Goal: Information Seeking & Learning: Find contact information

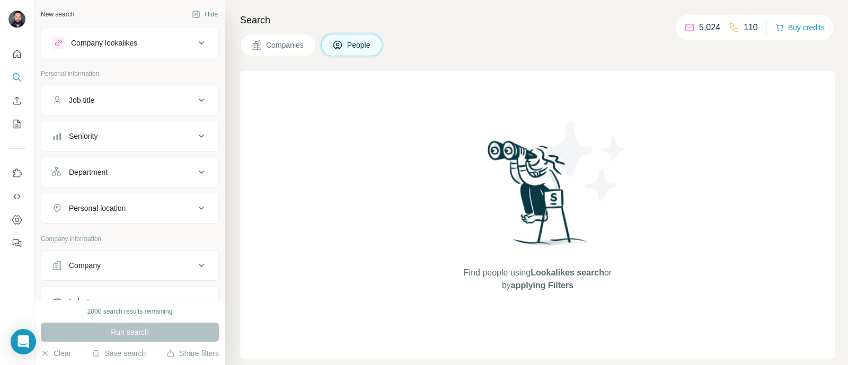
click at [162, 103] on div "Job title" at bounding box center [123, 100] width 143 height 11
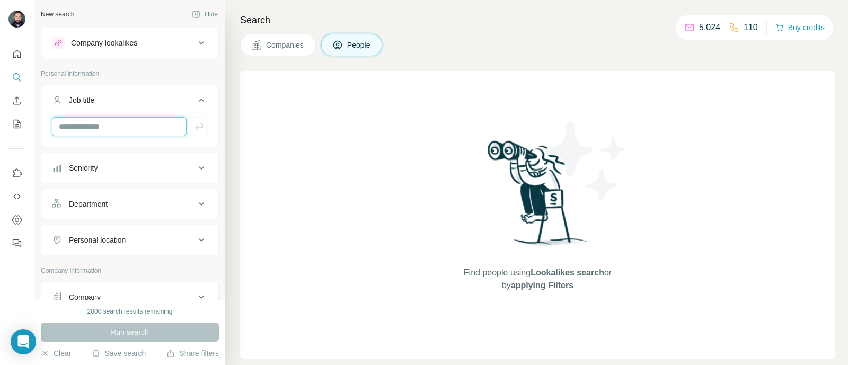
click at [127, 132] on input "text" at bounding box center [119, 126] width 135 height 19
type input "**********"
click at [191, 131] on button "button" at bounding box center [199, 126] width 17 height 19
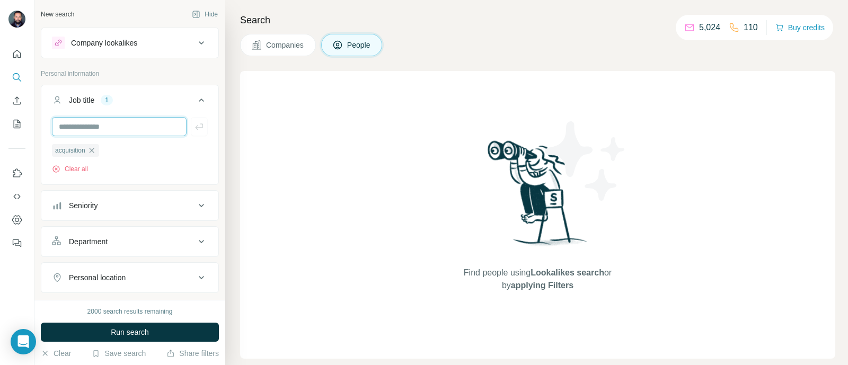
click at [133, 126] on input "text" at bounding box center [119, 126] width 135 height 19
type input "**"
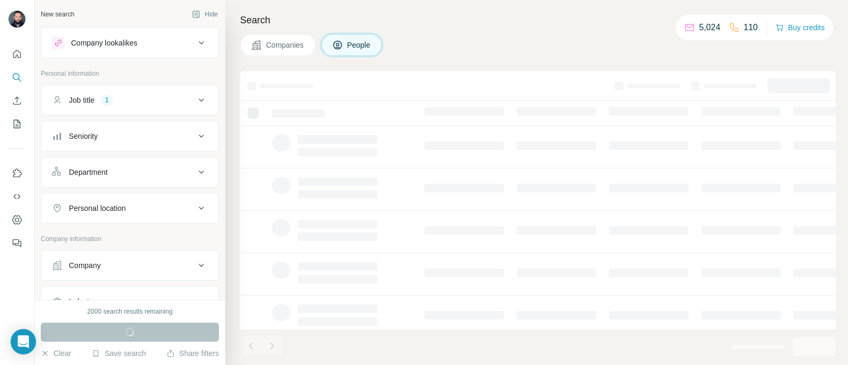
click at [199, 99] on icon at bounding box center [201, 100] width 5 height 3
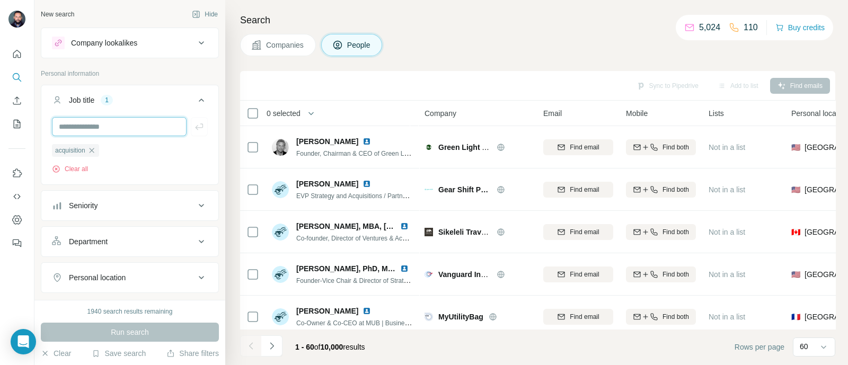
click at [142, 120] on input "text" at bounding box center [119, 126] width 135 height 19
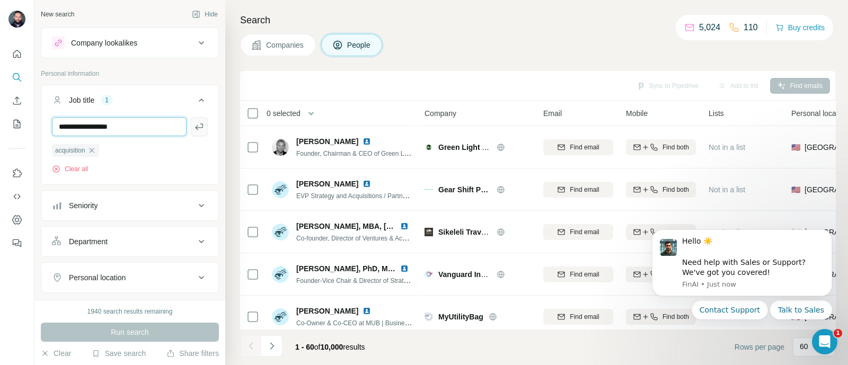
type input "**********"
click at [194, 125] on icon "button" at bounding box center [199, 126] width 11 height 11
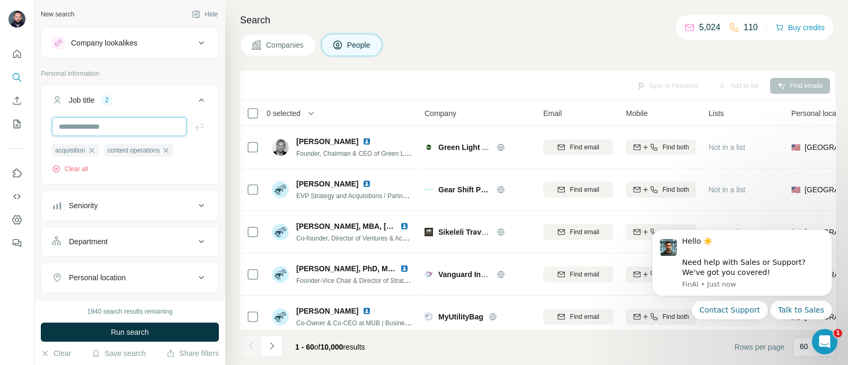
click at [148, 130] on input "text" at bounding box center [119, 126] width 135 height 19
type input "*******"
click at [194, 128] on icon "button" at bounding box center [199, 126] width 11 height 11
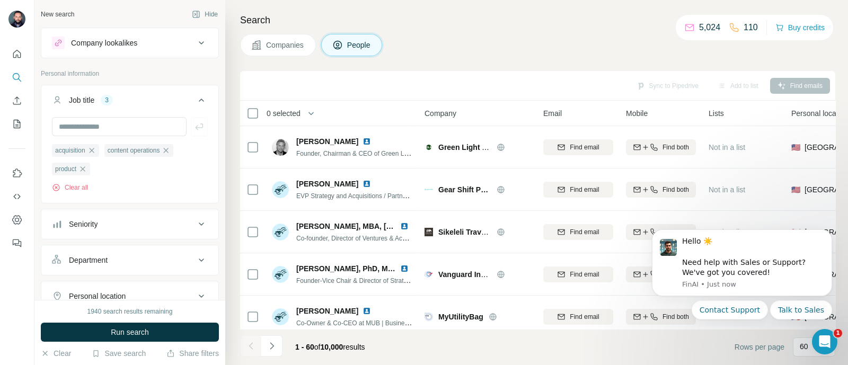
click at [266, 43] on span "Companies" at bounding box center [285, 45] width 39 height 11
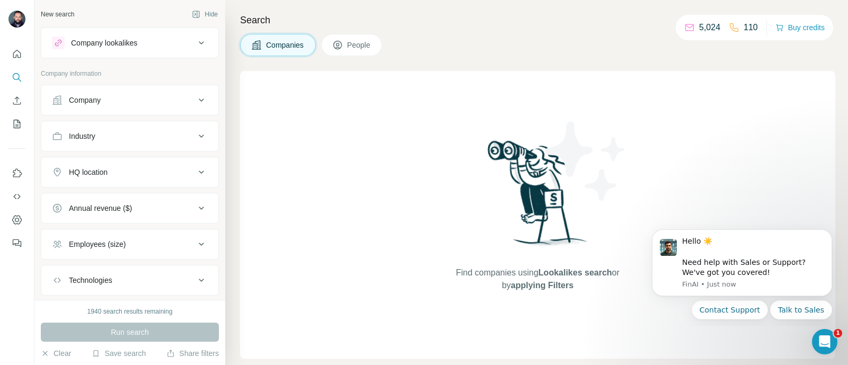
click at [164, 95] on div "Company" at bounding box center [123, 100] width 143 height 11
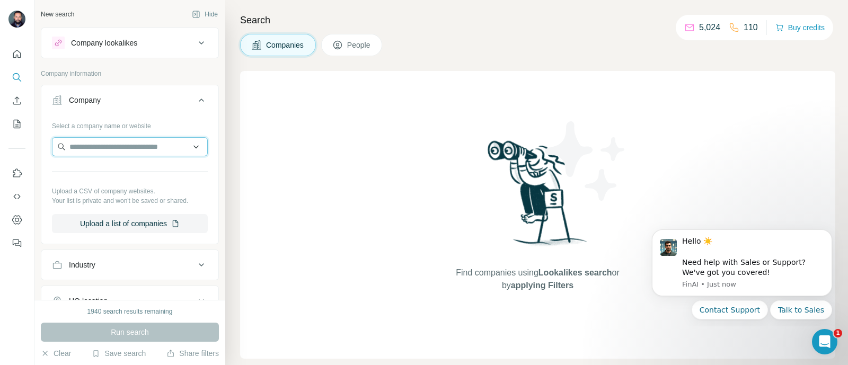
click at [134, 141] on input "text" at bounding box center [130, 146] width 156 height 19
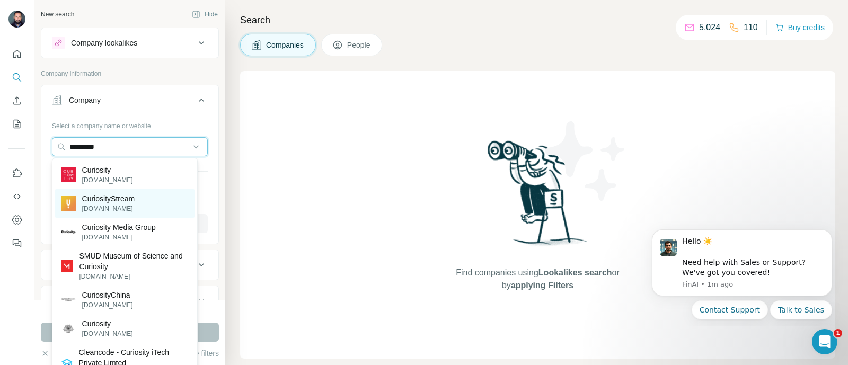
type input "*********"
click at [120, 200] on p "CuriosityStream" at bounding box center [108, 199] width 53 height 11
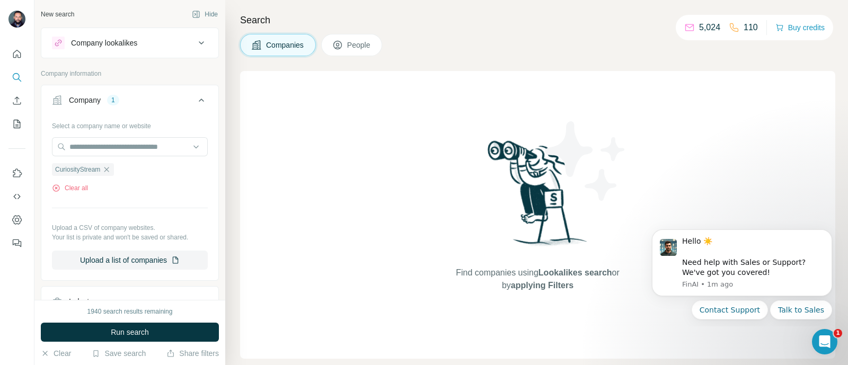
click at [362, 45] on span "People" at bounding box center [359, 45] width 24 height 11
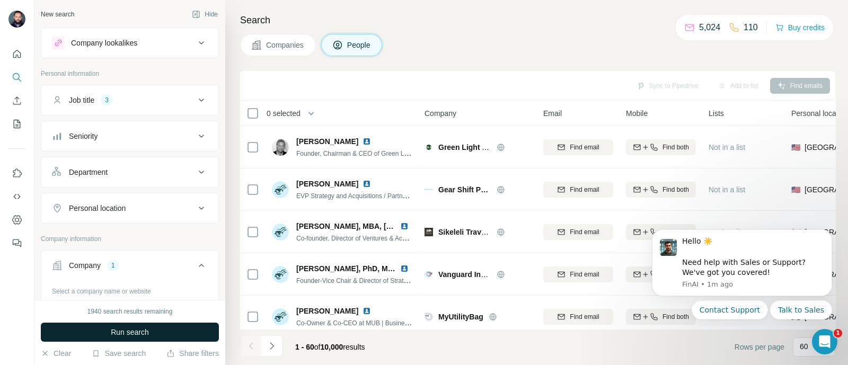
click at [139, 336] on span "Run search" at bounding box center [130, 332] width 38 height 11
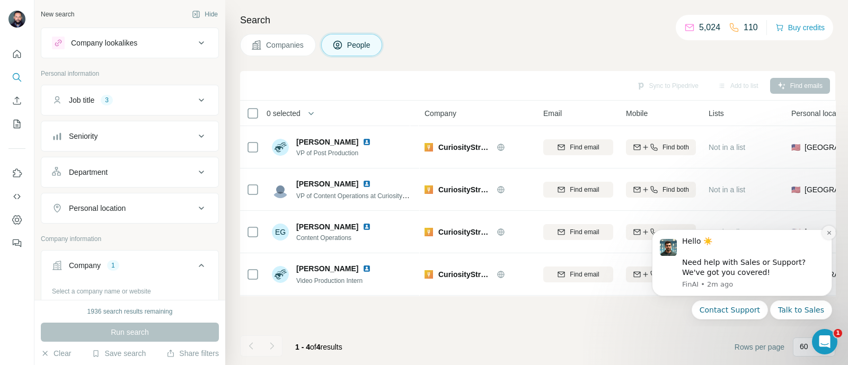
click at [830, 235] on icon "Dismiss notification" at bounding box center [830, 233] width 6 height 6
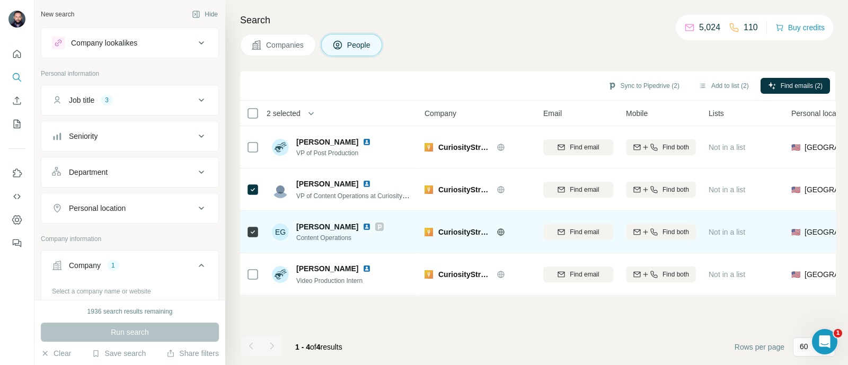
click at [363, 223] on img at bounding box center [367, 227] width 8 height 8
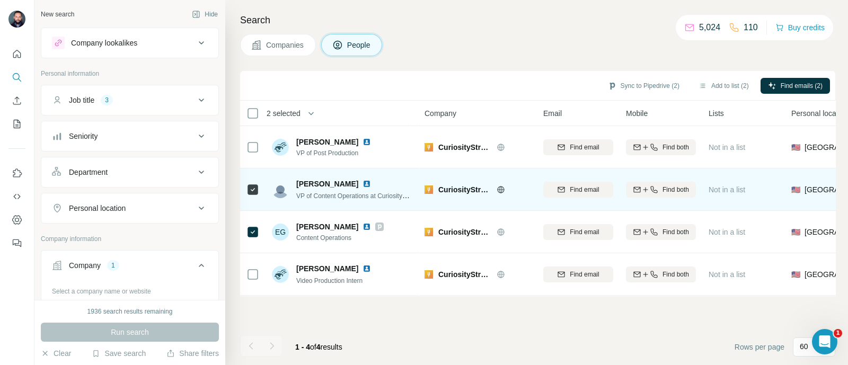
click at [363, 184] on img at bounding box center [367, 184] width 8 height 8
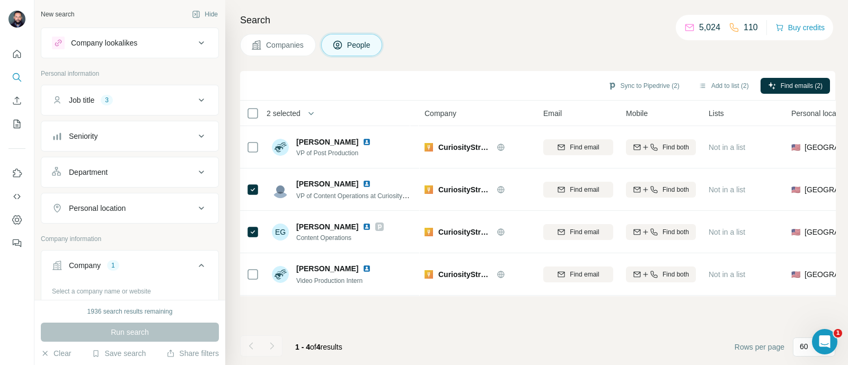
click at [145, 270] on button "Company 1" at bounding box center [129, 268] width 177 height 30
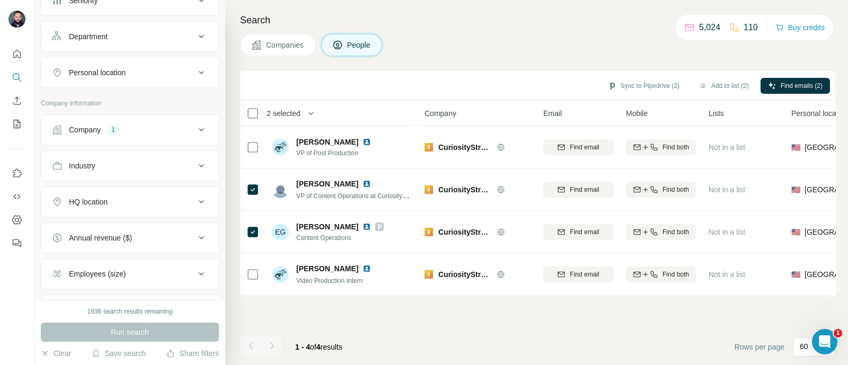
scroll to position [136, 0]
click at [195, 126] on icon at bounding box center [201, 129] width 13 height 13
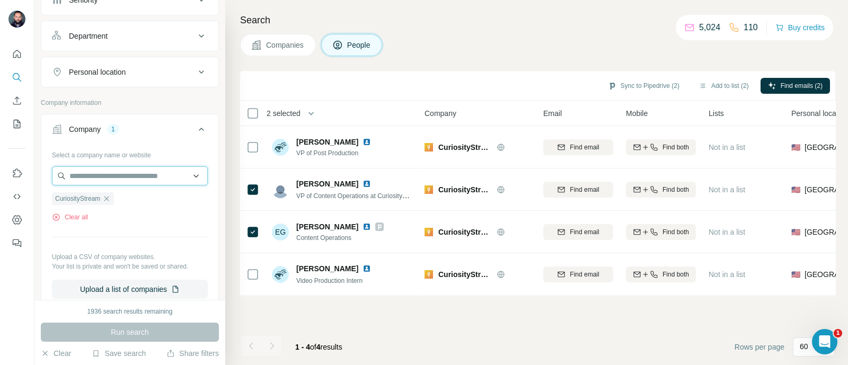
click at [164, 168] on input "text" at bounding box center [130, 175] width 156 height 19
type input "*********"
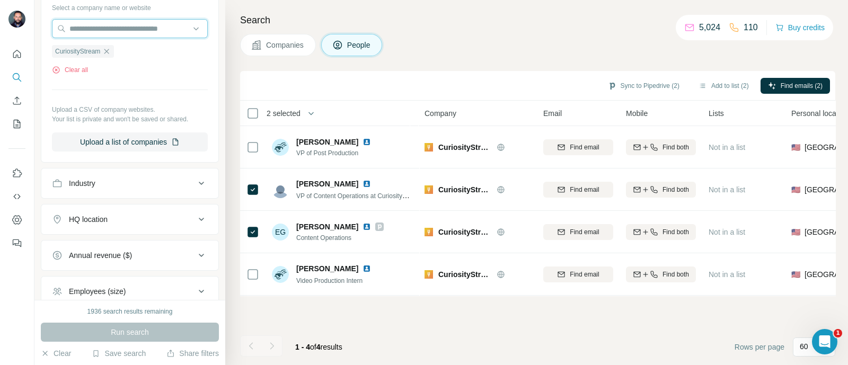
scroll to position [285, 0]
type input "*********"
click at [116, 29] on input "*********" at bounding box center [130, 27] width 156 height 19
click at [207, 28] on div "Select a company name or website CuriosityStream Clear all Upload a CSV of comp…" at bounding box center [129, 78] width 177 height 161
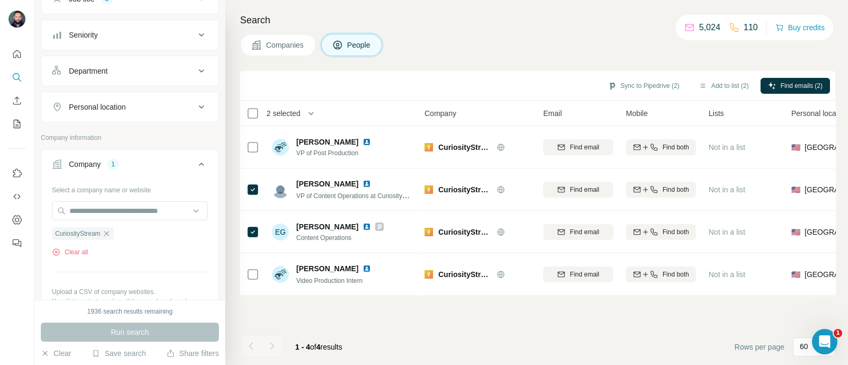
scroll to position [0, 0]
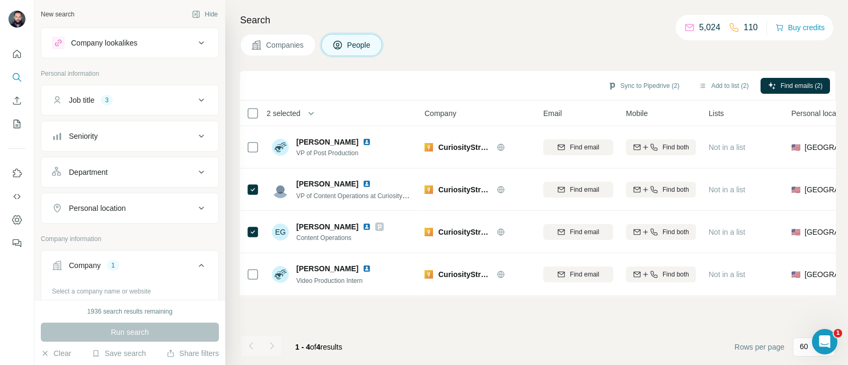
click at [163, 97] on div "Job title 3" at bounding box center [123, 100] width 143 height 11
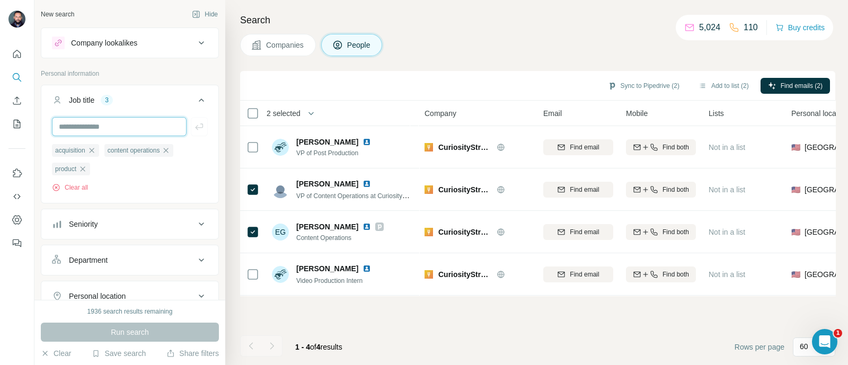
click at [130, 131] on input "text" at bounding box center [119, 126] width 135 height 19
type input "*******"
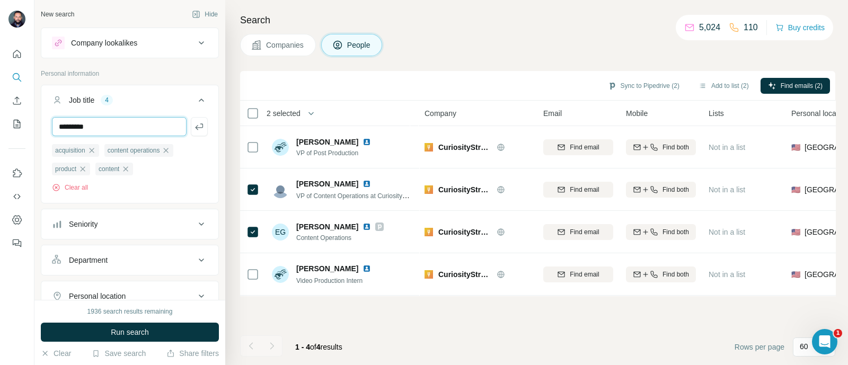
type input "*********"
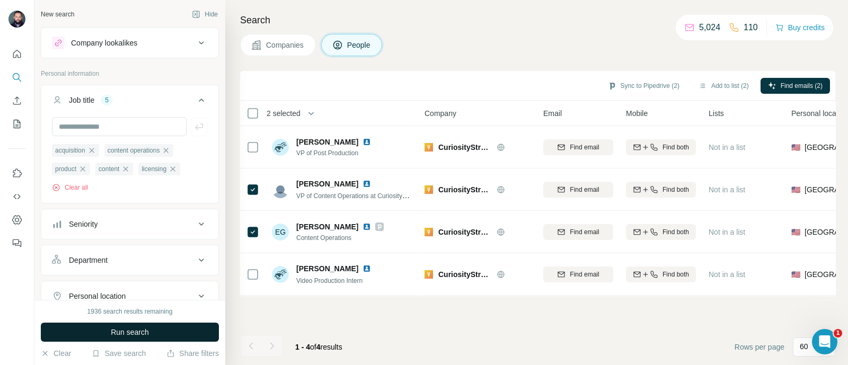
click at [155, 331] on button "Run search" at bounding box center [130, 332] width 178 height 19
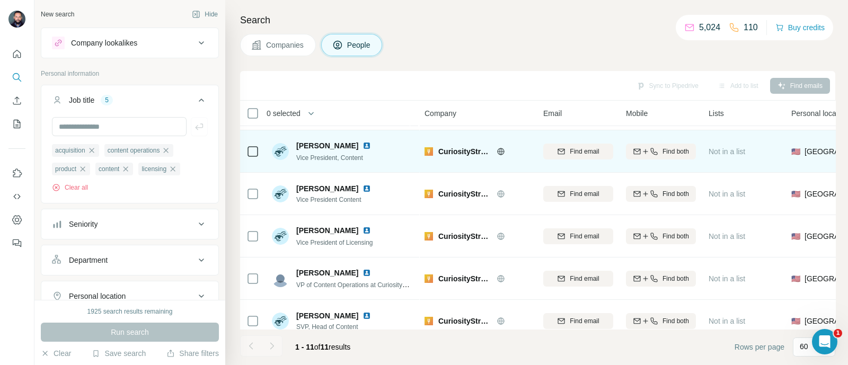
scroll to position [38, 0]
click at [363, 147] on img at bounding box center [367, 146] width 8 height 8
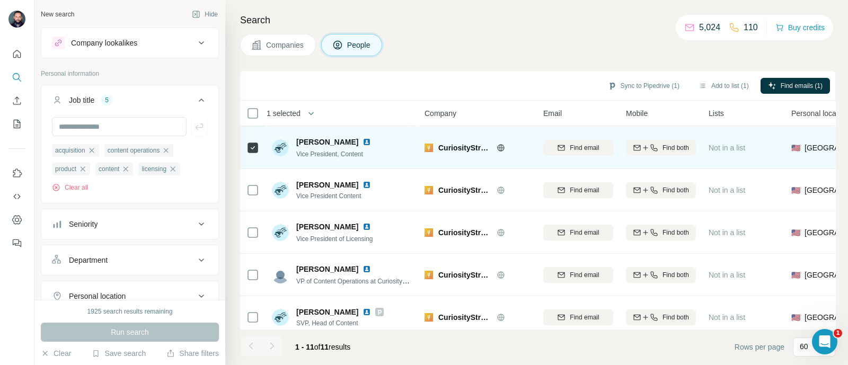
scroll to position [41, 0]
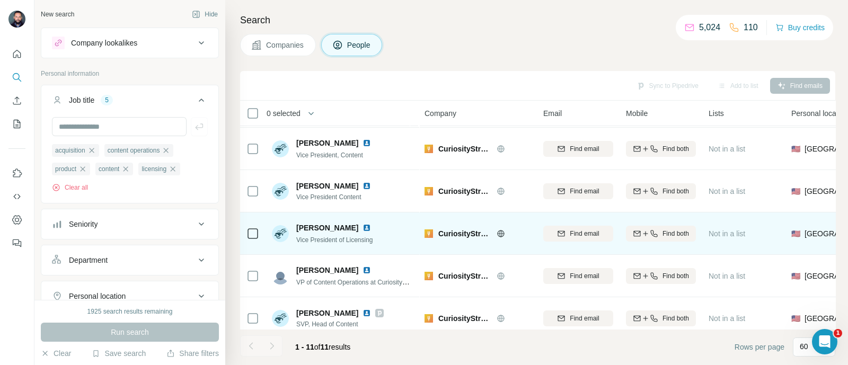
click at [363, 226] on img at bounding box center [367, 228] width 8 height 8
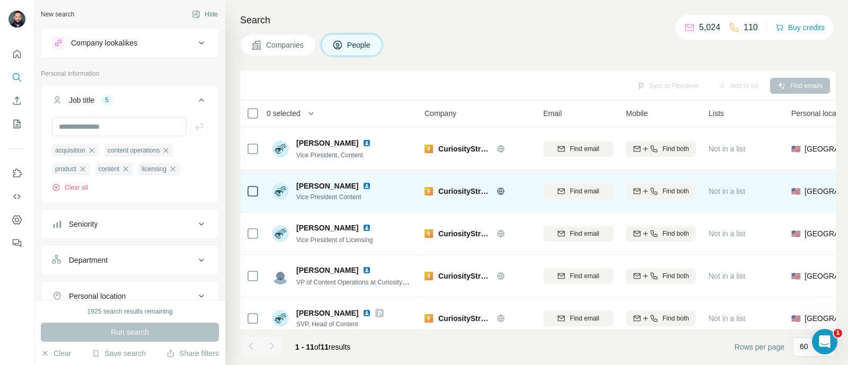
click at [363, 187] on img at bounding box center [367, 186] width 8 height 8
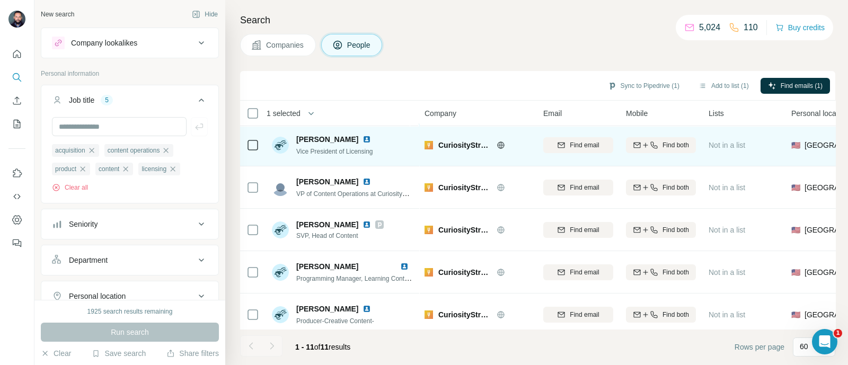
scroll to position [129, 0]
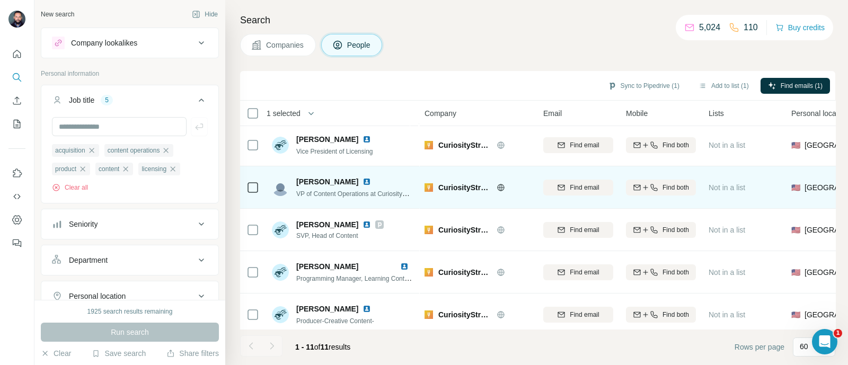
click at [363, 181] on img at bounding box center [367, 182] width 8 height 8
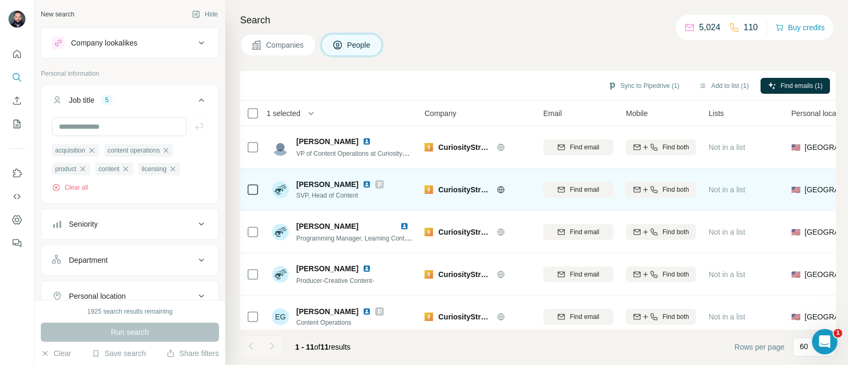
scroll to position [177, 0]
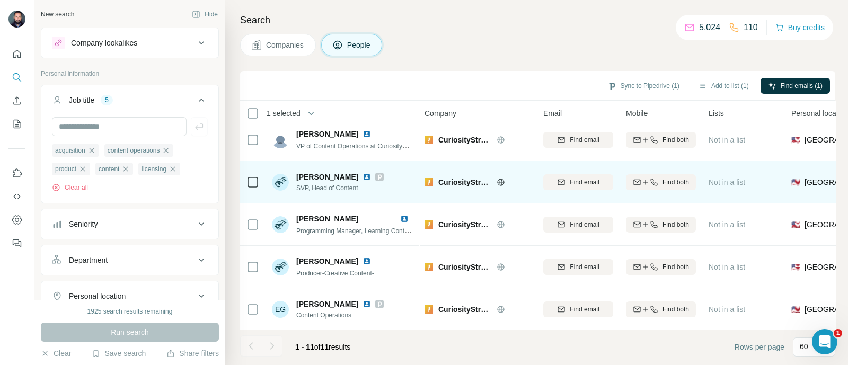
click at [363, 177] on img at bounding box center [367, 177] width 8 height 8
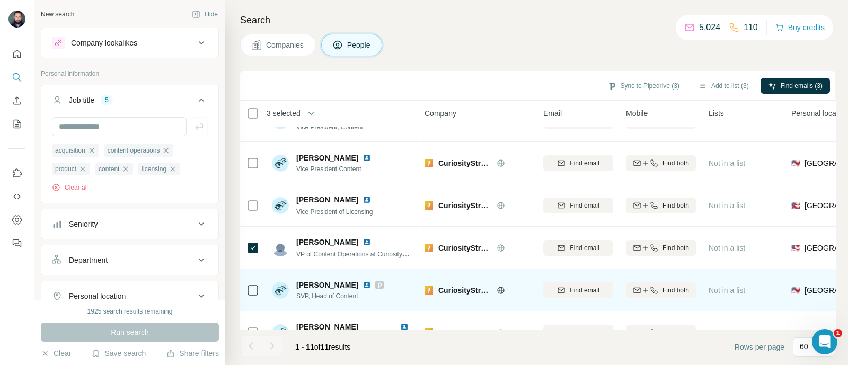
scroll to position [73, 0]
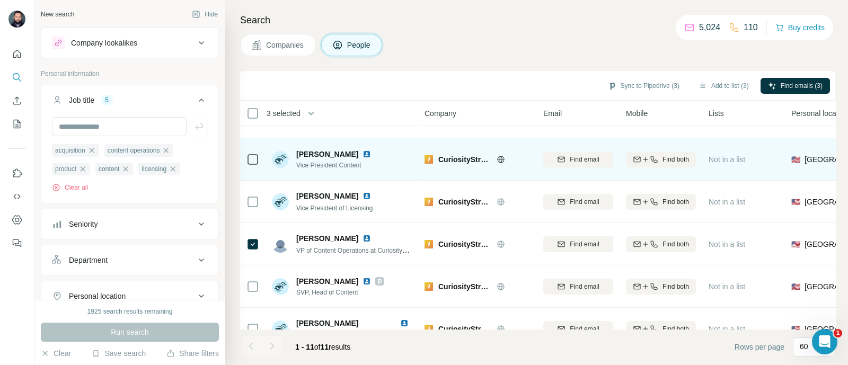
click at [363, 154] on img at bounding box center [367, 154] width 8 height 8
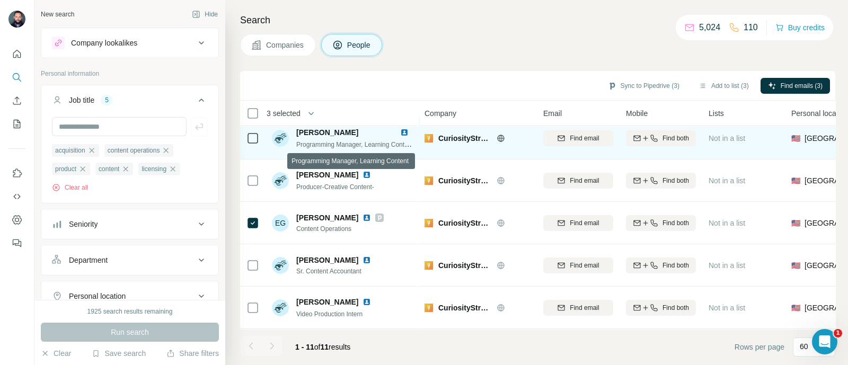
scroll to position [270, 0]
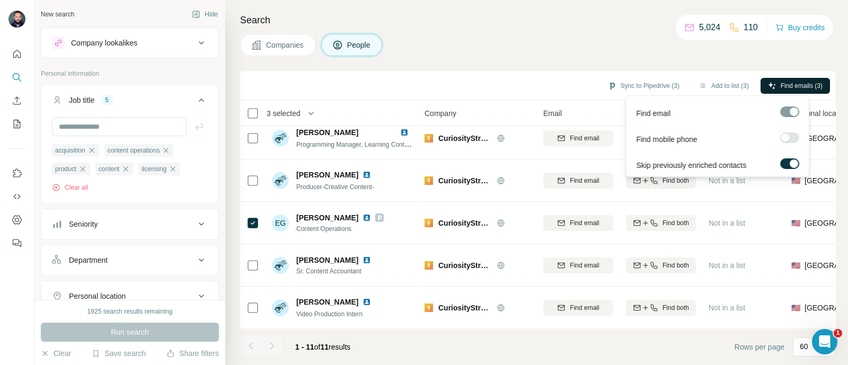
click at [787, 82] on span "Find emails (3)" at bounding box center [802, 86] width 42 height 10
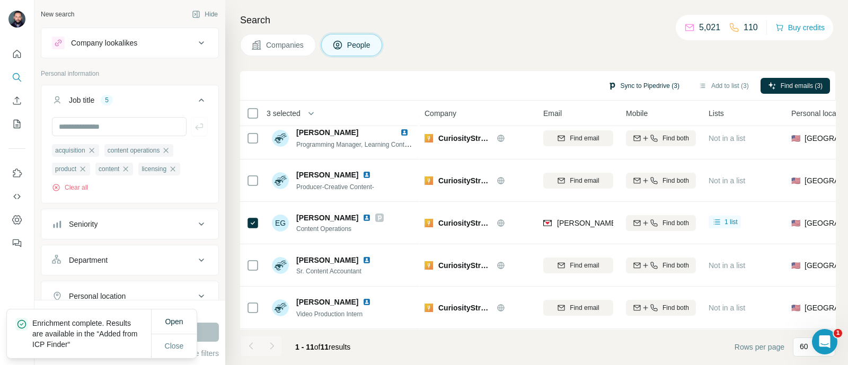
click at [631, 84] on button "Sync to Pipedrive (3)" at bounding box center [644, 86] width 86 height 16
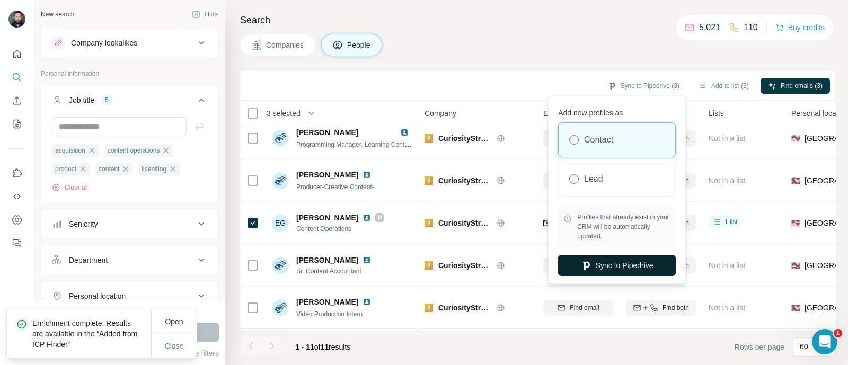
click at [586, 264] on icon "button" at bounding box center [586, 266] width 6 height 8
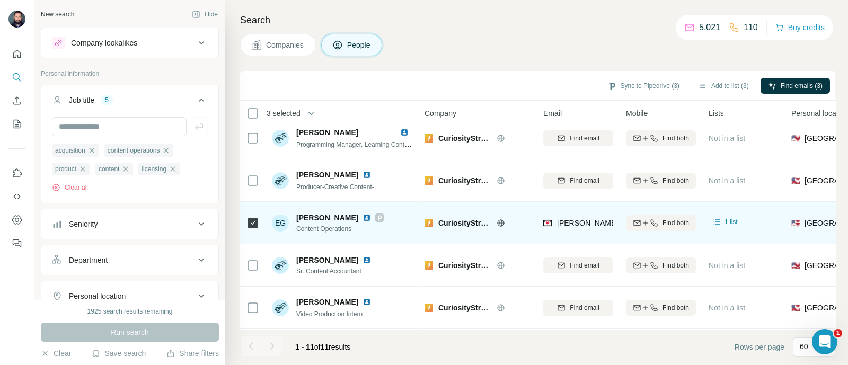
scroll to position [0, 0]
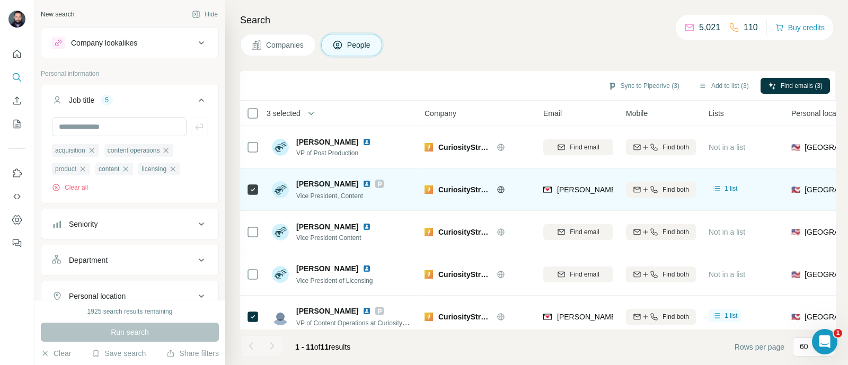
click at [315, 186] on span "[PERSON_NAME]" at bounding box center [327, 184] width 62 height 11
click at [363, 186] on img at bounding box center [367, 184] width 8 height 8
